Goal: Information Seeking & Learning: Understand process/instructions

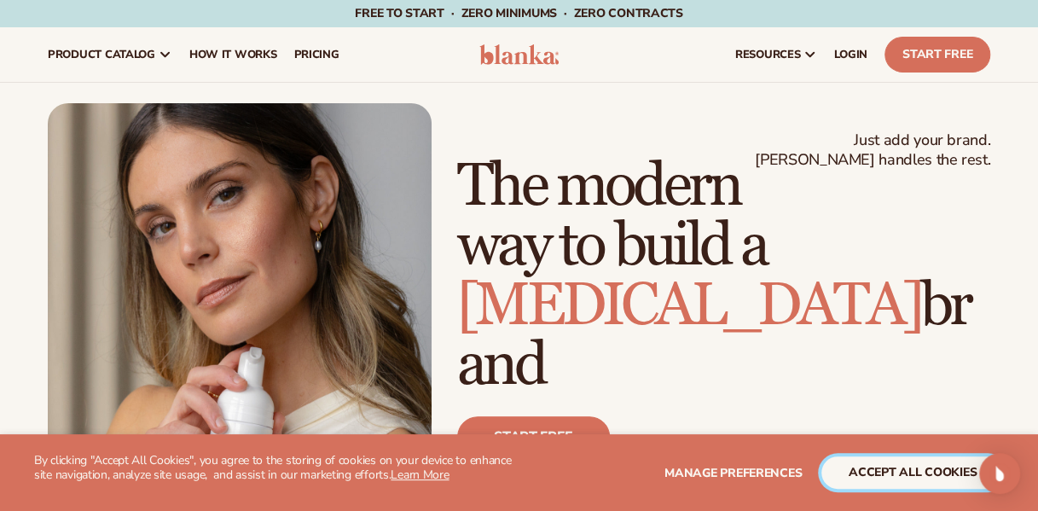
click at [903, 463] on button "accept all cookies" at bounding box center [913, 472] width 183 height 32
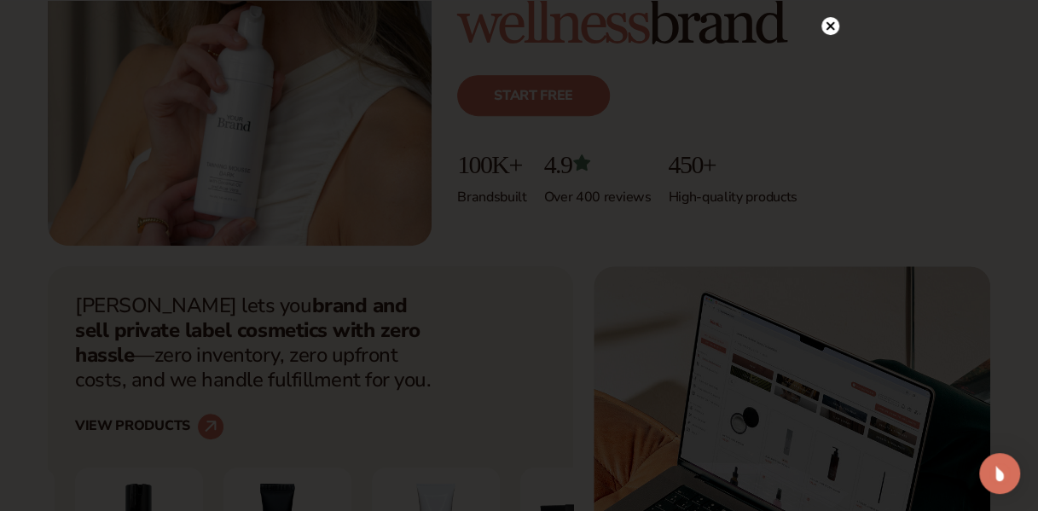
scroll to position [427, 0]
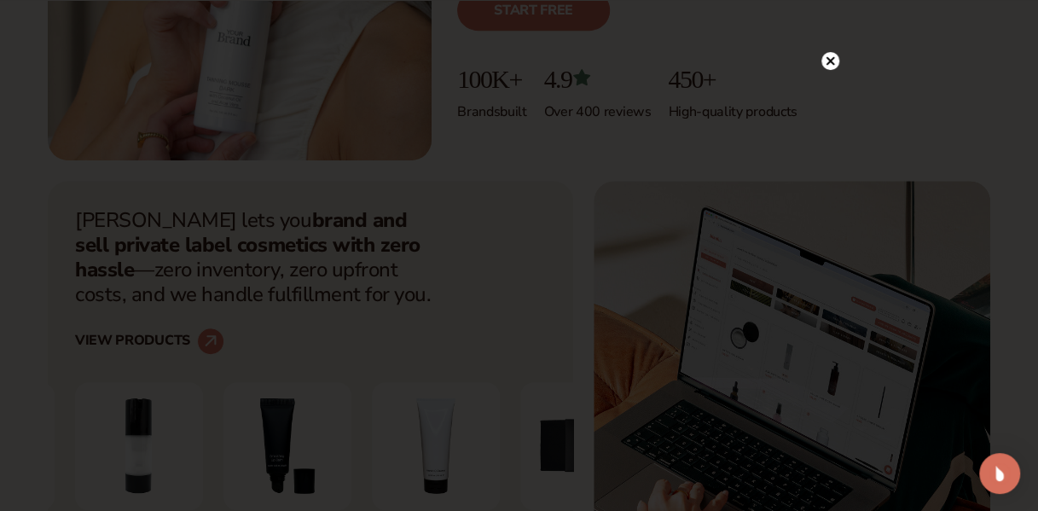
click at [831, 64] on circle at bounding box center [831, 61] width 18 height 18
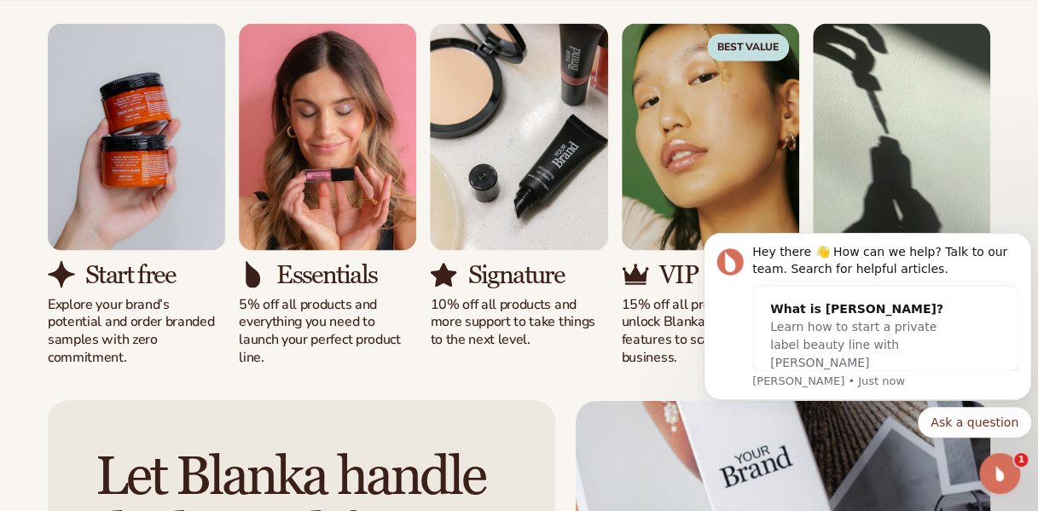
scroll to position [1536, 0]
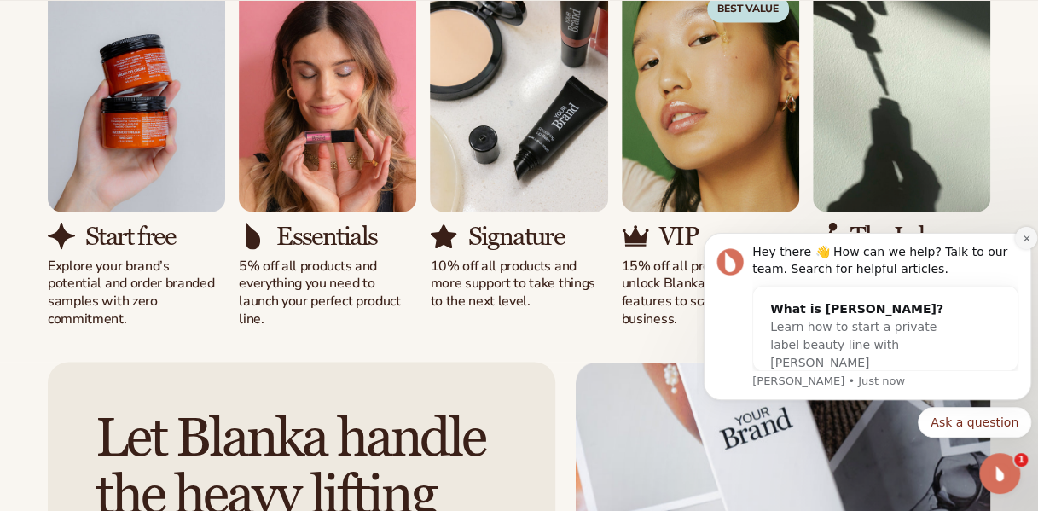
click at [1022, 232] on button "Dismiss notification" at bounding box center [1026, 238] width 22 height 22
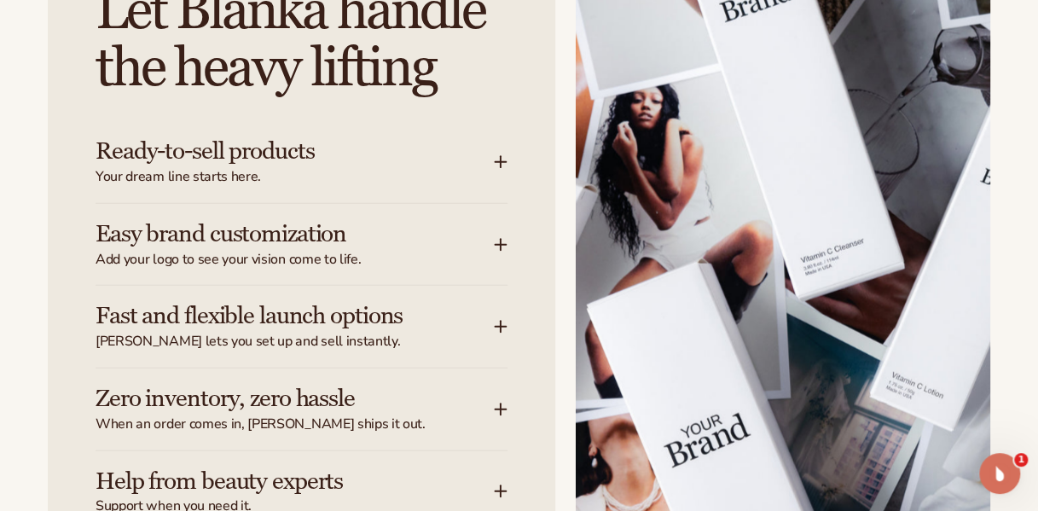
scroll to position [2047, 0]
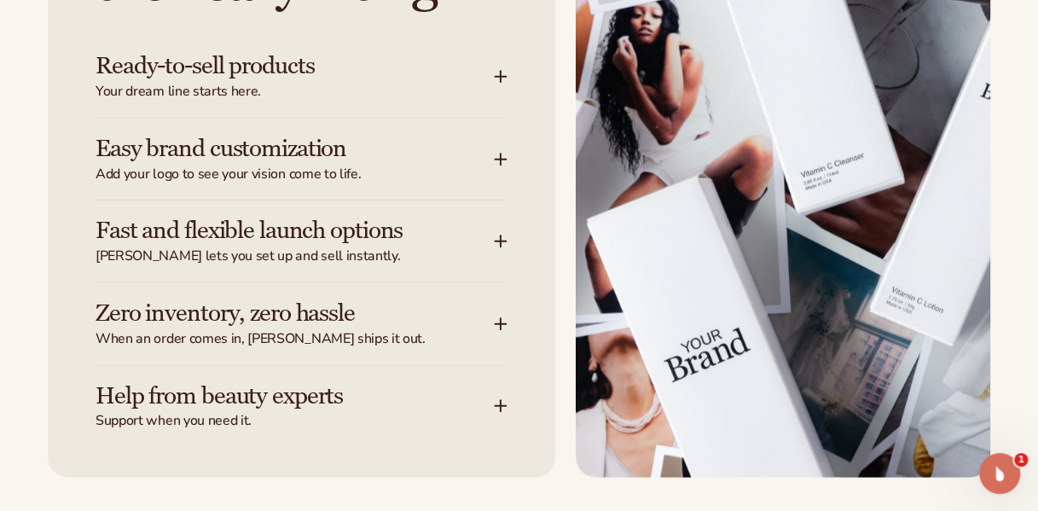
click at [380, 247] on div "Fast and flexible launch options Blanka lets you set up and sell instantly." at bounding box center [295, 242] width 398 height 48
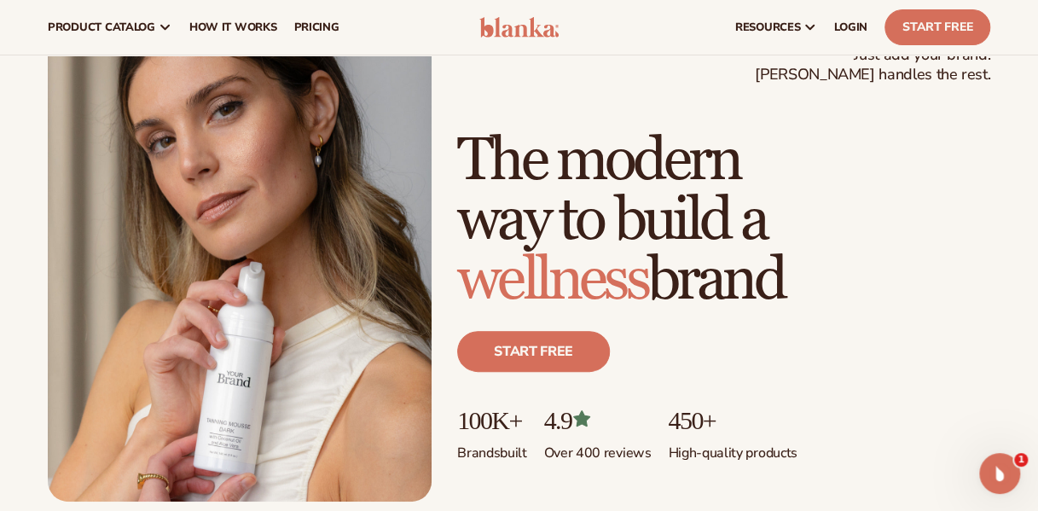
scroll to position [0, 0]
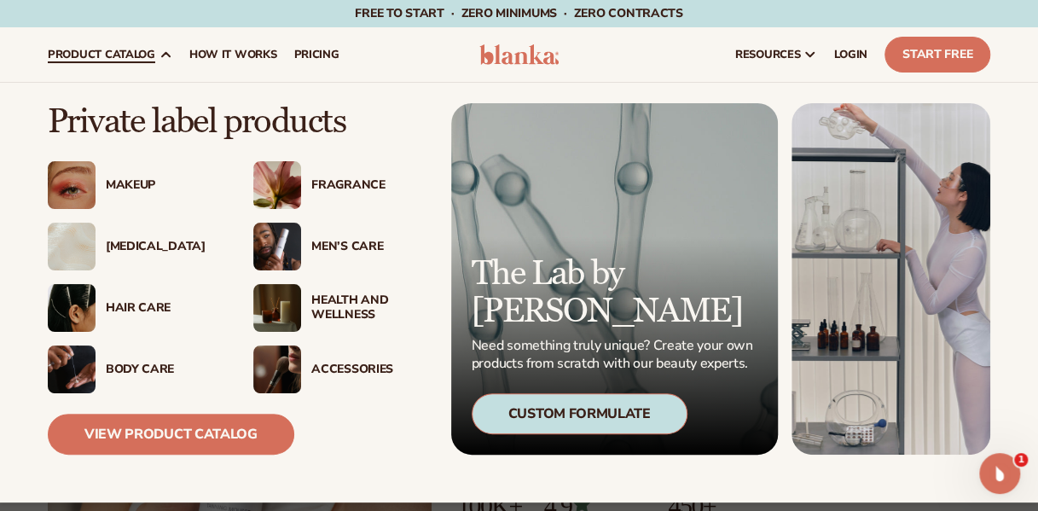
click at [128, 189] on div "Makeup" at bounding box center [162, 185] width 113 height 15
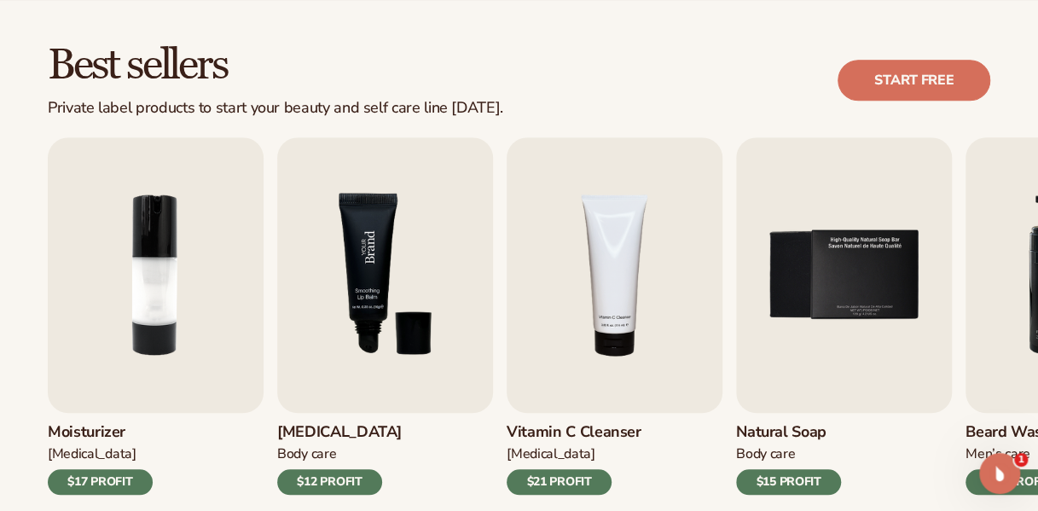
scroll to position [512, 0]
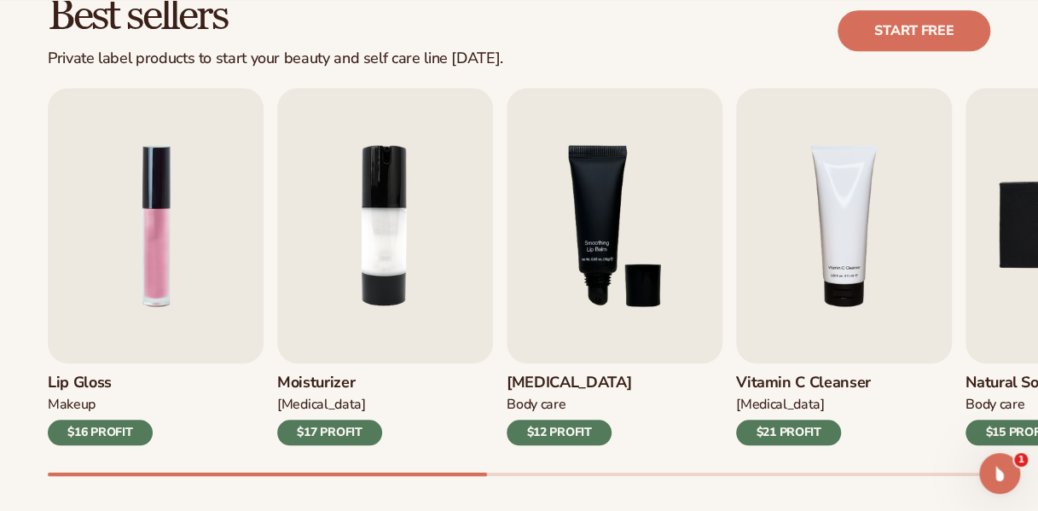
drag, startPoint x: 423, startPoint y: 482, endPoint x: 544, endPoint y: 475, distance: 121.3
click at [529, 483] on div "Best sellers Private label products to start your beauty and self care line tod…" at bounding box center [519, 252] width 1038 height 612
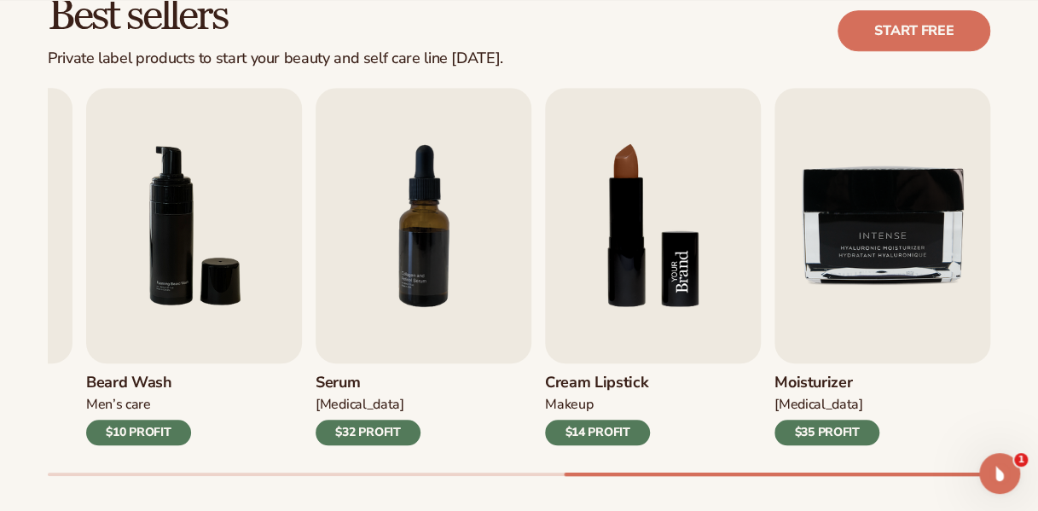
click at [635, 315] on img "8 / 9" at bounding box center [653, 226] width 216 height 276
click at [585, 438] on div "$14 PROFIT" at bounding box center [597, 433] width 105 height 26
click at [655, 211] on img "8 / 9" at bounding box center [653, 226] width 216 height 276
click at [661, 178] on img "8 / 9" at bounding box center [653, 226] width 216 height 276
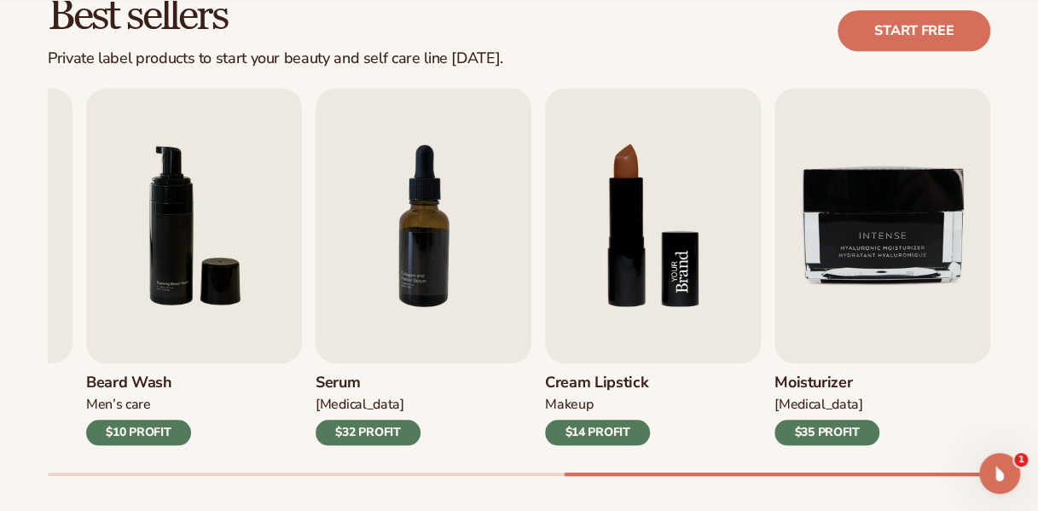
click at [644, 252] on img "8 / 9" at bounding box center [653, 226] width 216 height 276
click at [644, 249] on img "8 / 9" at bounding box center [653, 226] width 216 height 276
click at [644, 245] on img "8 / 9" at bounding box center [653, 226] width 216 height 276
click at [643, 244] on img "8 / 9" at bounding box center [653, 226] width 216 height 276
click at [584, 401] on link "Cream Lipstick Makeup $14 PROFIT" at bounding box center [653, 266] width 216 height 357
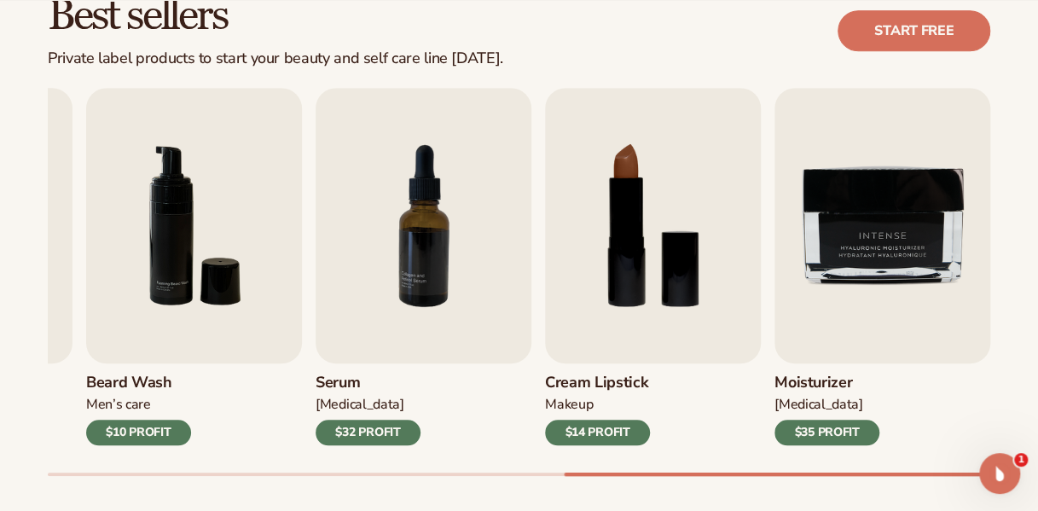
click at [607, 436] on div "$14 PROFIT" at bounding box center [597, 433] width 105 height 26
click at [609, 430] on div "$14 PROFIT" at bounding box center [597, 433] width 105 height 26
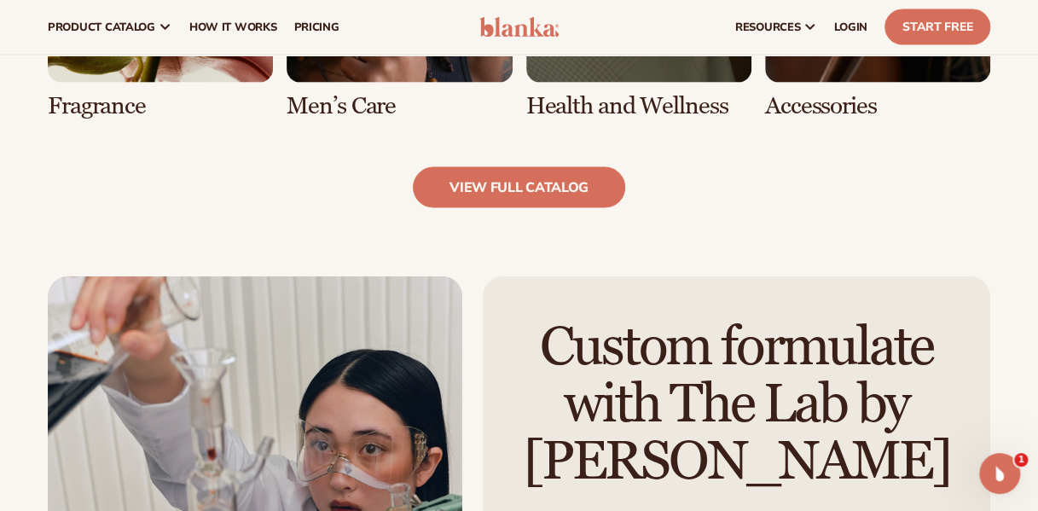
scroll to position [1706, 0]
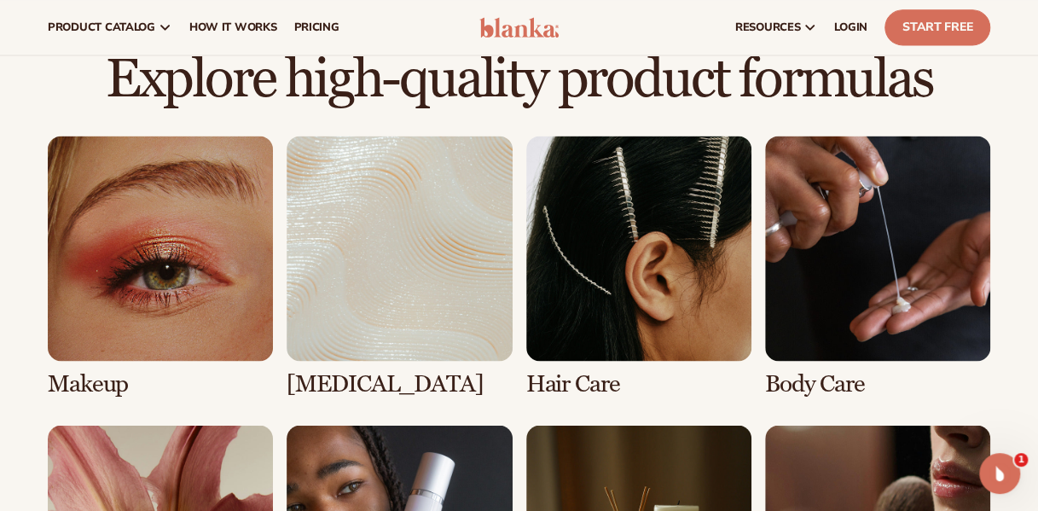
scroll to position [1109, 0]
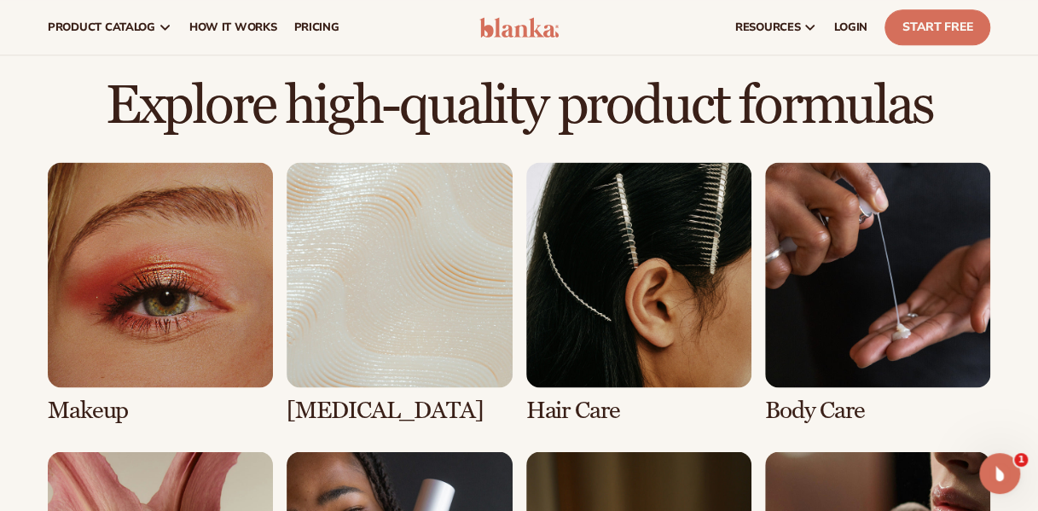
click at [798, 357] on link "4 / 8" at bounding box center [877, 293] width 225 height 262
click at [790, 416] on link "4 / 8" at bounding box center [877, 293] width 225 height 262
click at [889, 302] on link "4 / 8" at bounding box center [877, 293] width 225 height 262
click at [889, 303] on link "4 / 8" at bounding box center [877, 293] width 225 height 262
drag, startPoint x: 889, startPoint y: 302, endPoint x: 912, endPoint y: 357, distance: 60.0
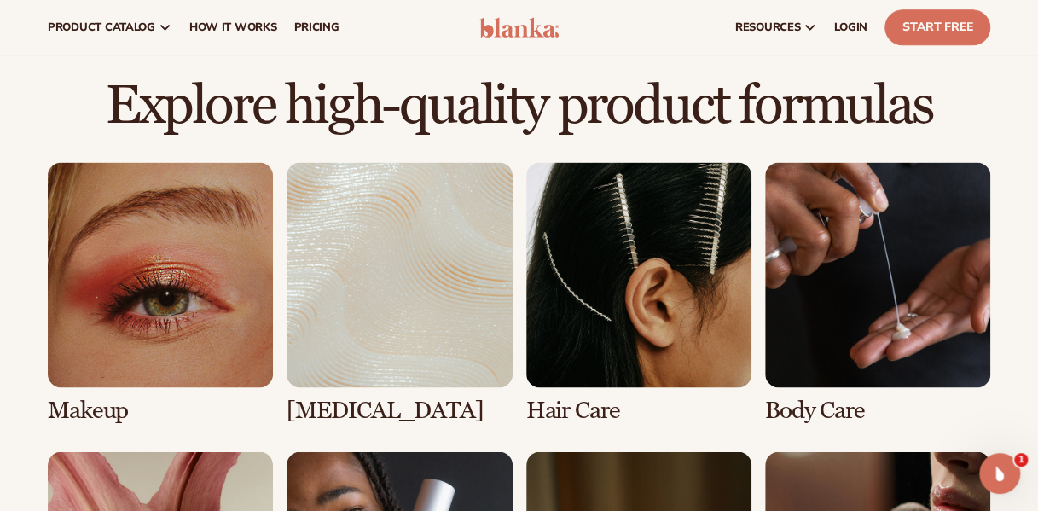
click at [891, 402] on link "4 / 8" at bounding box center [877, 293] width 225 height 262
click at [923, 301] on link "4 / 8" at bounding box center [877, 293] width 225 height 262
click at [887, 244] on link "4 / 8" at bounding box center [877, 293] width 225 height 262
click at [880, 254] on link "4 / 8" at bounding box center [877, 293] width 225 height 262
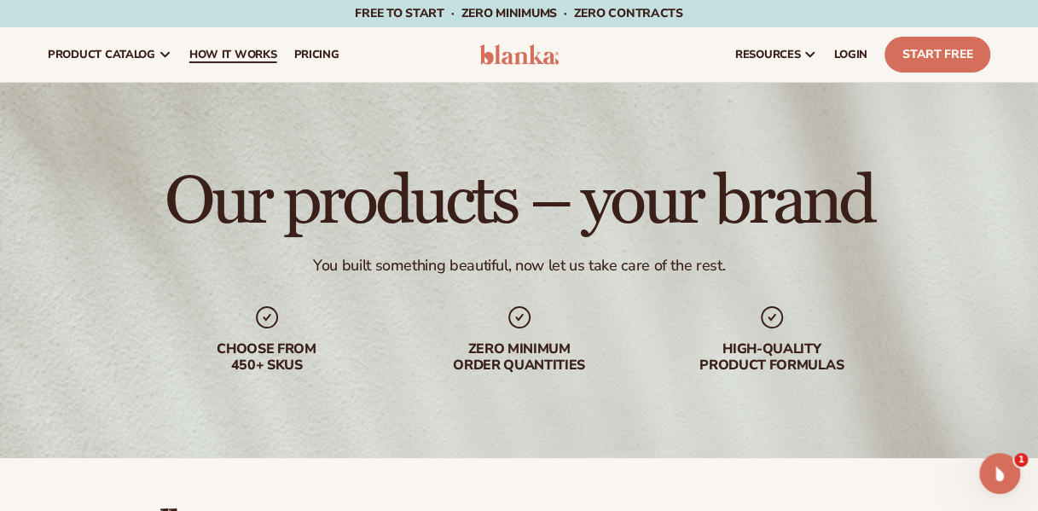
click at [215, 58] on span "How It Works" at bounding box center [233, 55] width 88 height 14
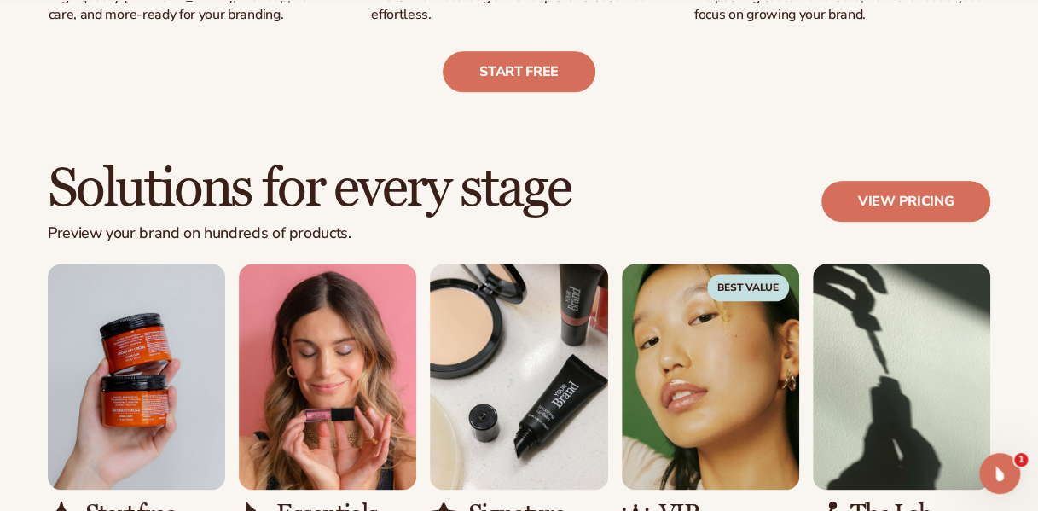
scroll to position [938, 0]
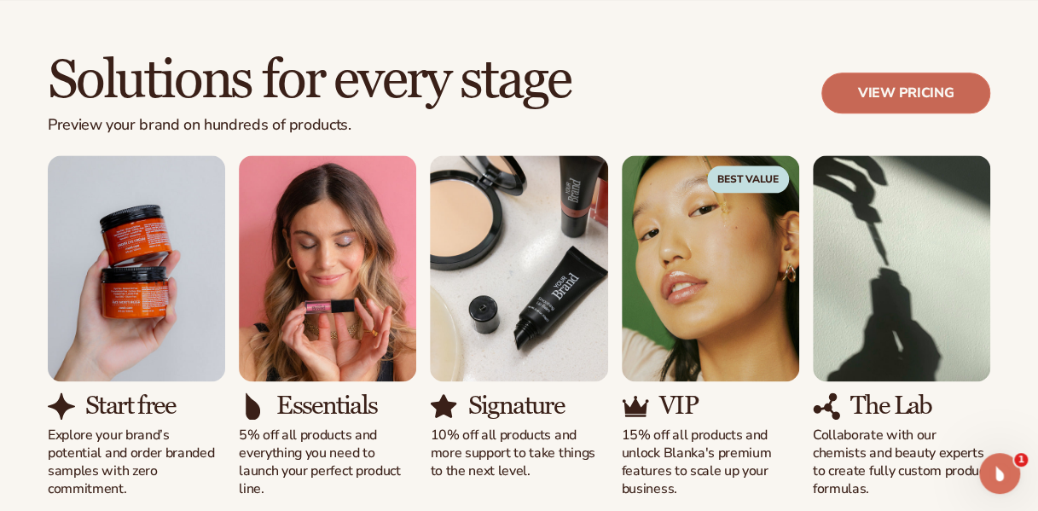
click at [944, 81] on link "View pricing" at bounding box center [906, 93] width 169 height 41
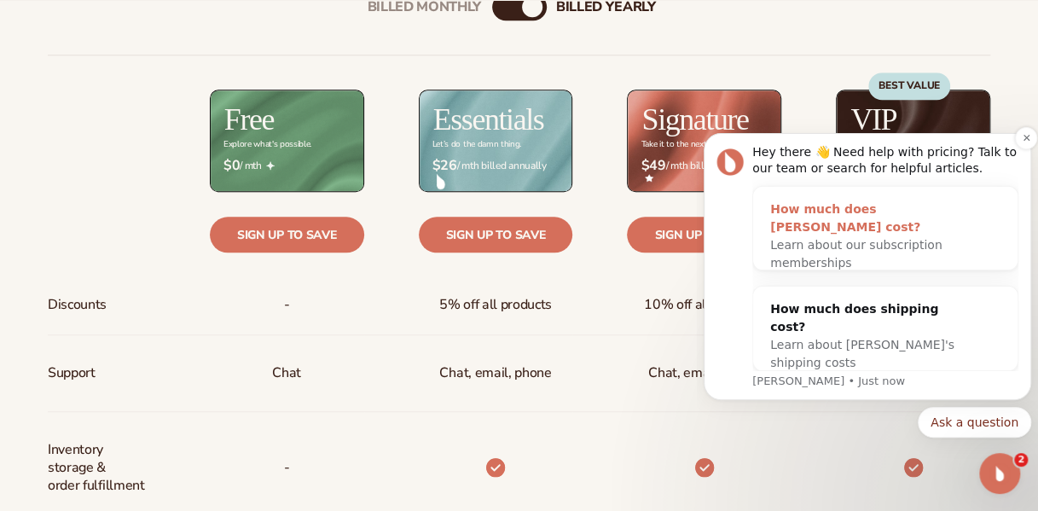
scroll to position [682, 0]
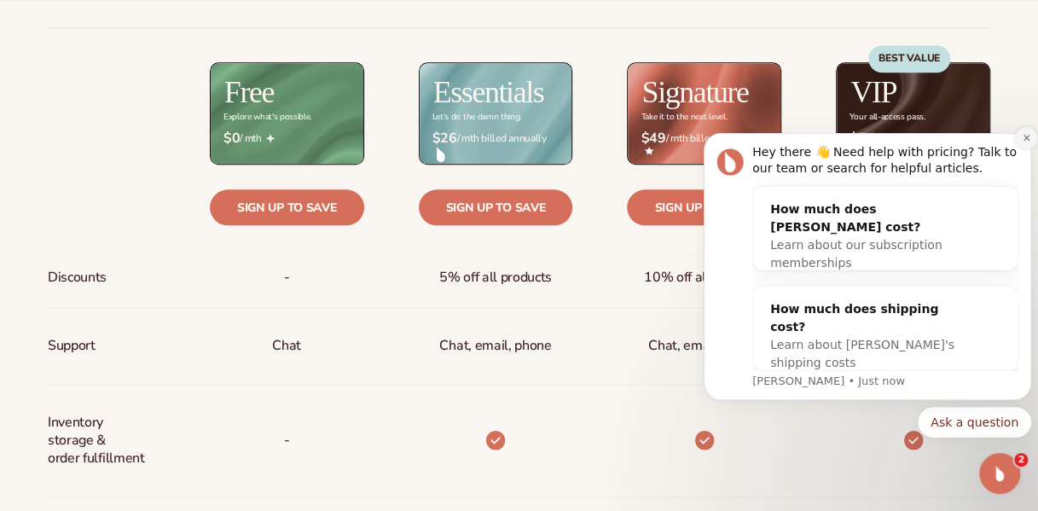
click at [1021, 133] on button "Dismiss notification" at bounding box center [1026, 138] width 22 height 22
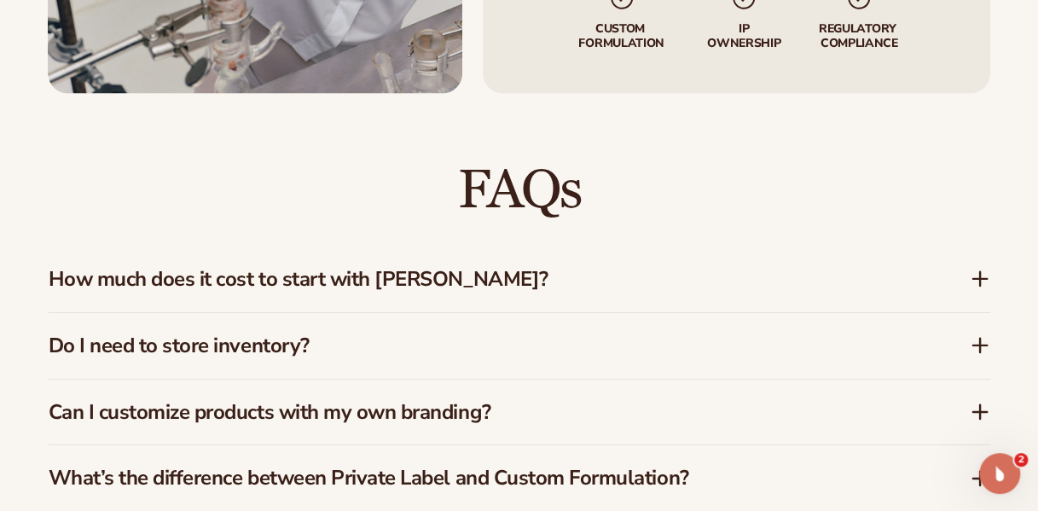
scroll to position [2645, 0]
